Goal: Use online tool/utility: Utilize a website feature to perform a specific function

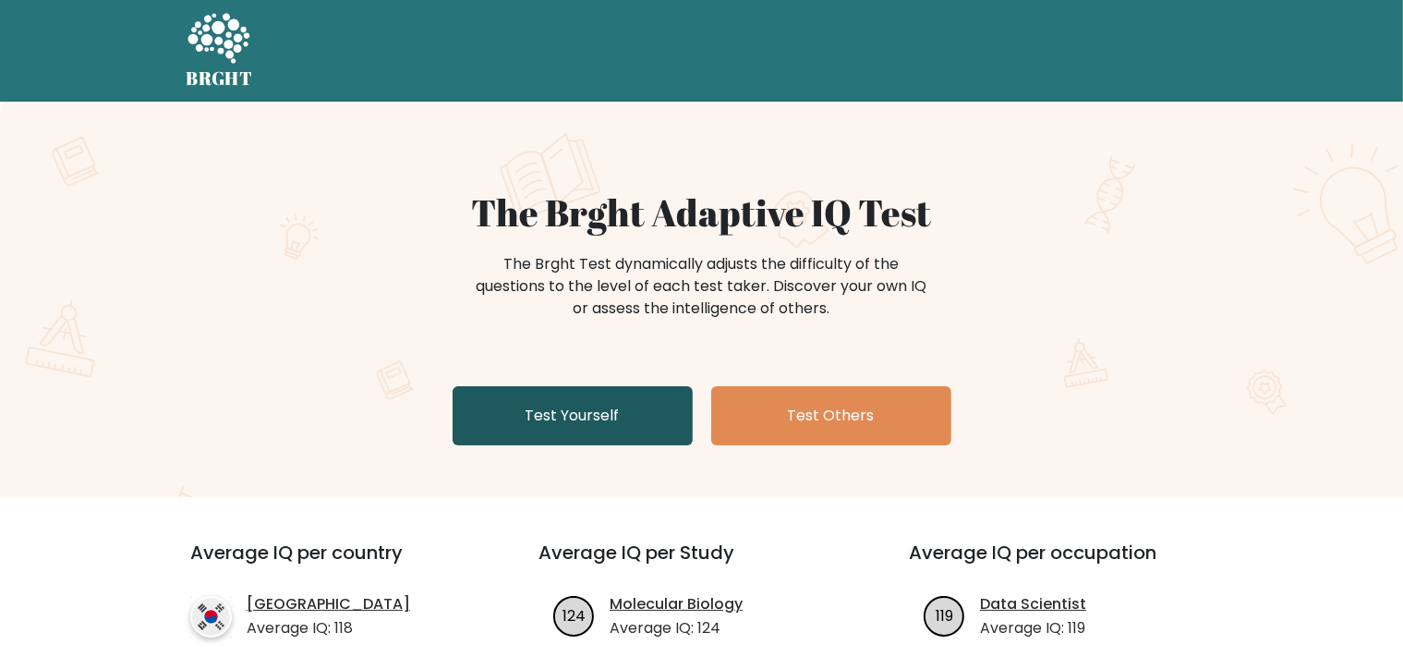
click at [556, 405] on link "Test Yourself" at bounding box center [573, 415] width 240 height 59
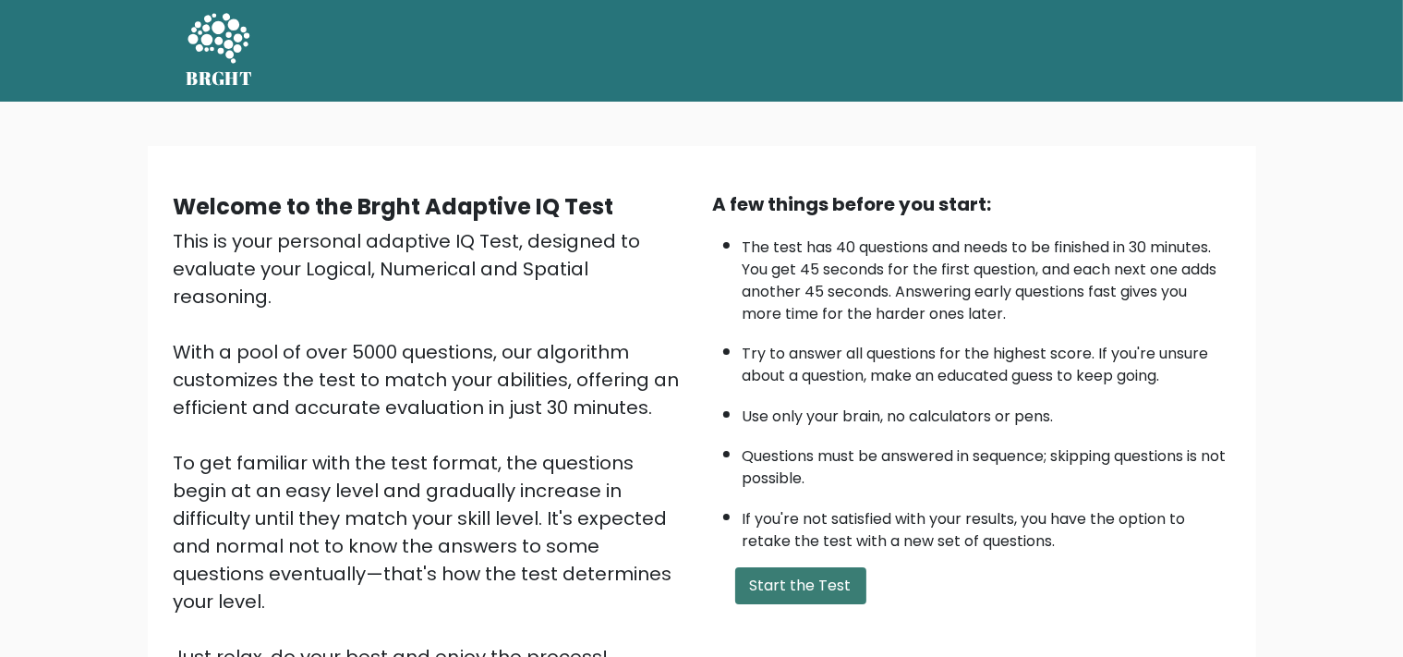
click at [807, 602] on button "Start the Test" at bounding box center [800, 585] width 131 height 37
